Goal: Task Accomplishment & Management: Manage account settings

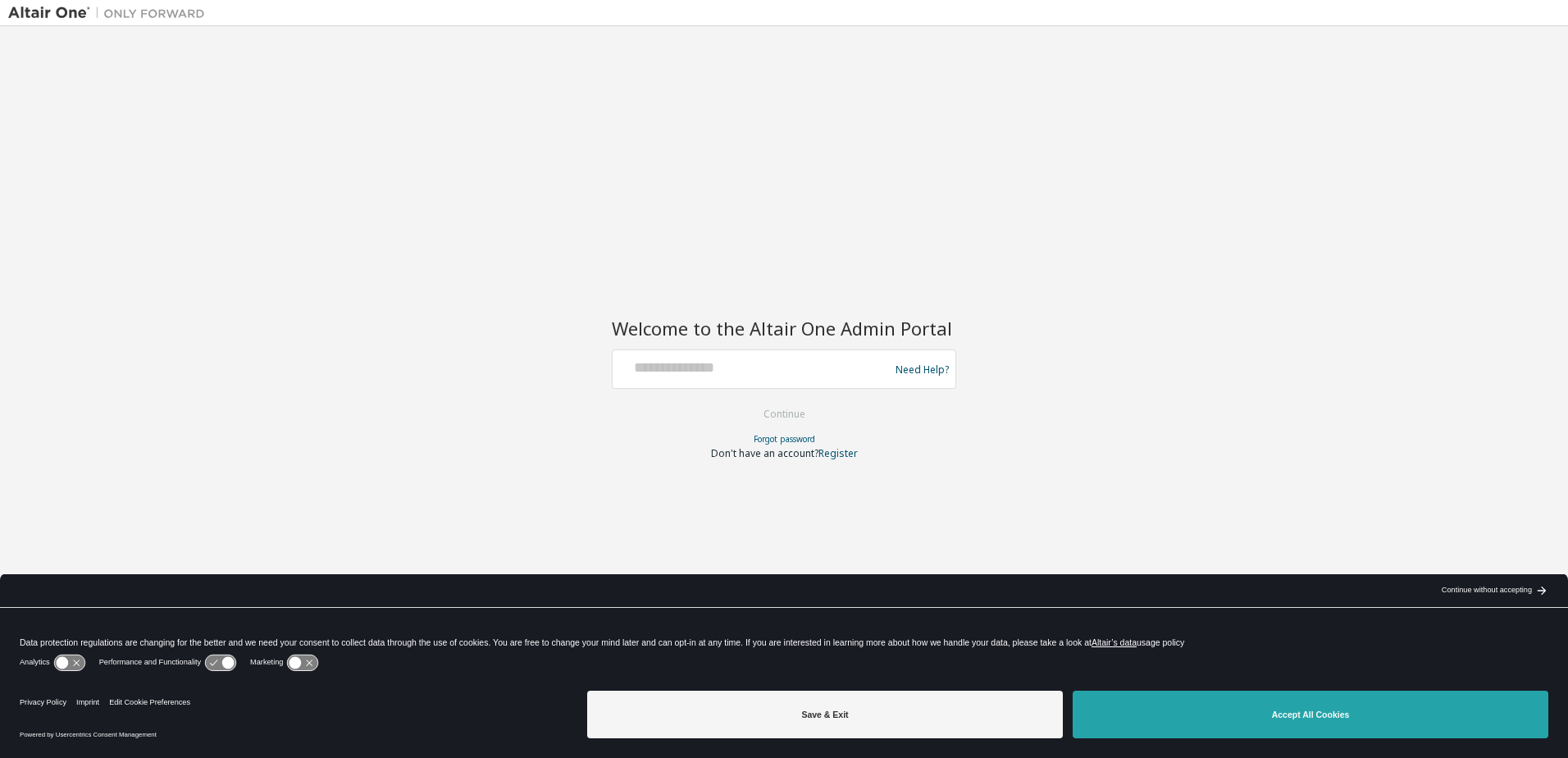
click at [1208, 720] on button "Accept All Cookies" at bounding box center [1310, 714] width 476 height 47
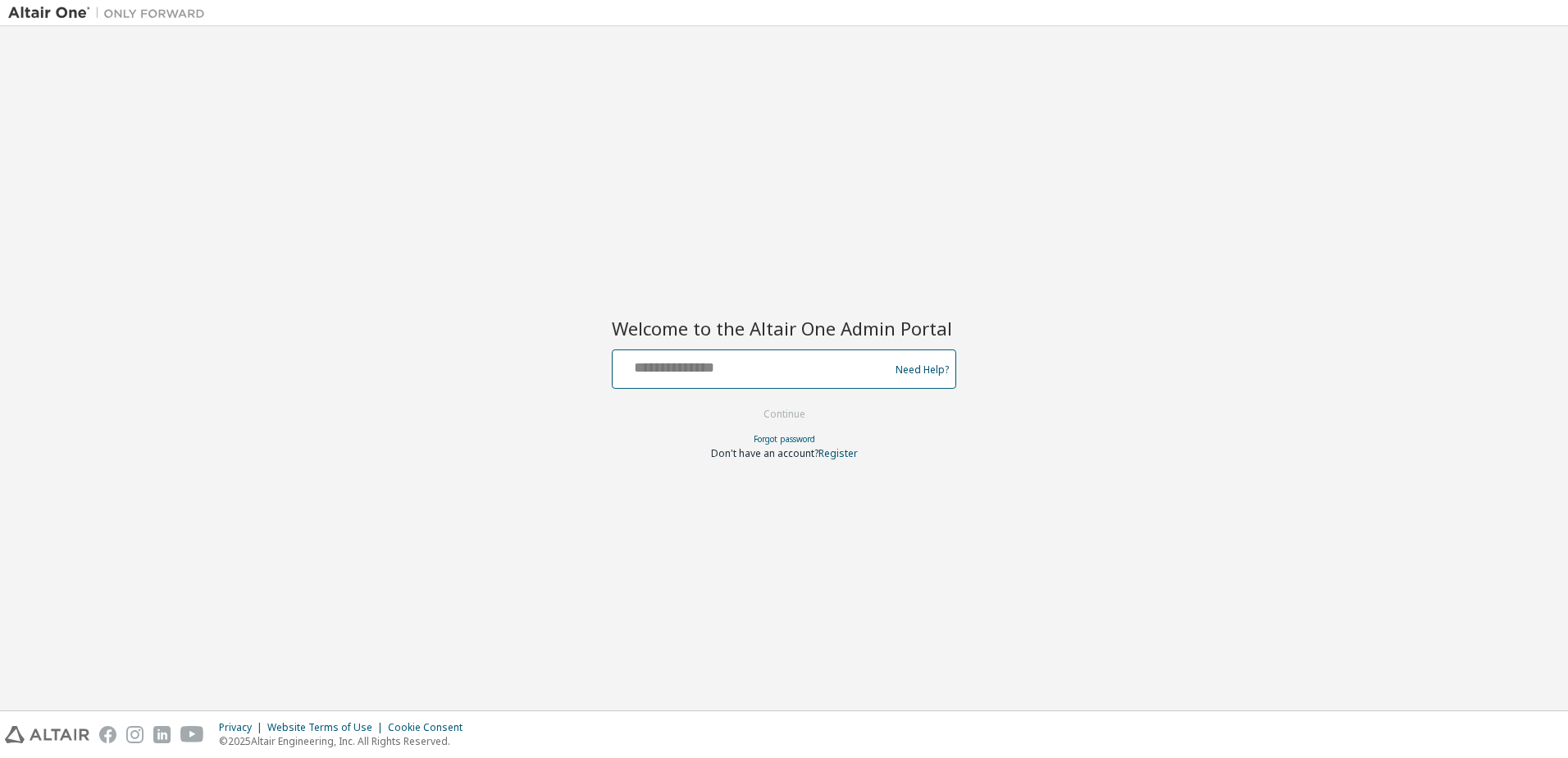
click at [715, 371] on input "text" at bounding box center [754, 365] width 268 height 24
type input "**********"
click at [768, 400] on div at bounding box center [784, 400] width 344 height 2
click at [771, 400] on div at bounding box center [784, 401] width 344 height 2
click at [773, 407] on button "Continue" at bounding box center [784, 414] width 76 height 25
